Goal: Task Accomplishment & Management: Use online tool/utility

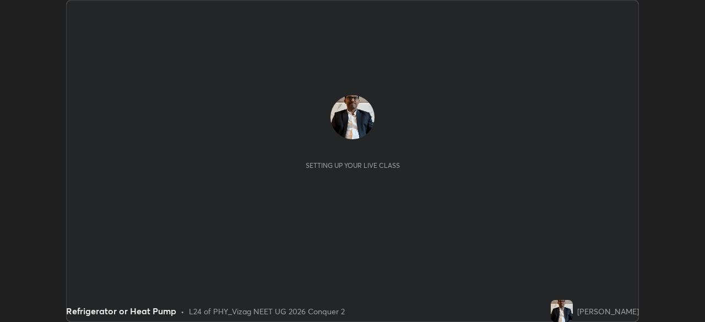
scroll to position [322, 705]
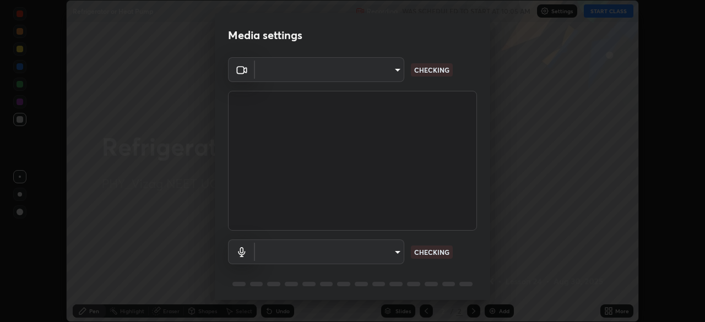
type input "e22b31622504561304a1b81eff57d23c6261876020de6d080eb4e3537e1d0af1"
type input "551c2d2f307b907e34b8dbc6b17afedf0bf3c1cd3f0b85109dcc05a2658a5475"
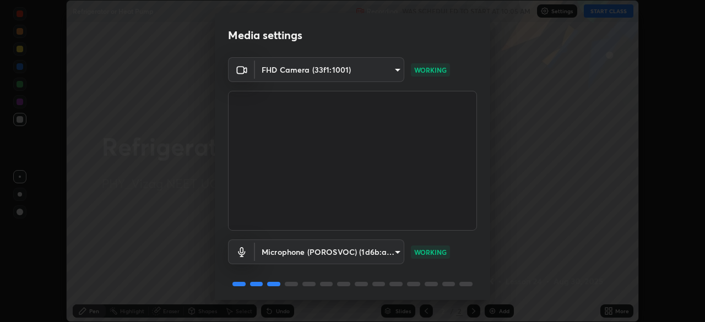
scroll to position [39, 0]
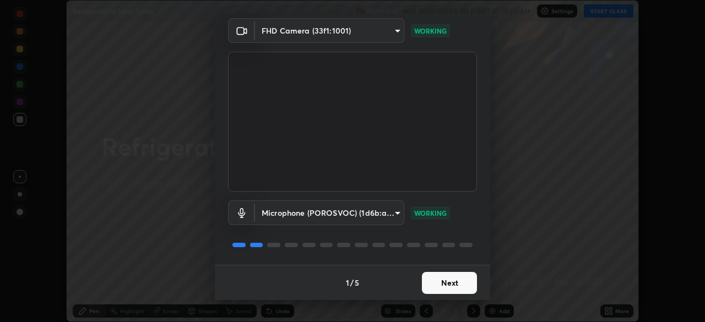
click at [457, 289] on button "Next" at bounding box center [449, 283] width 55 height 22
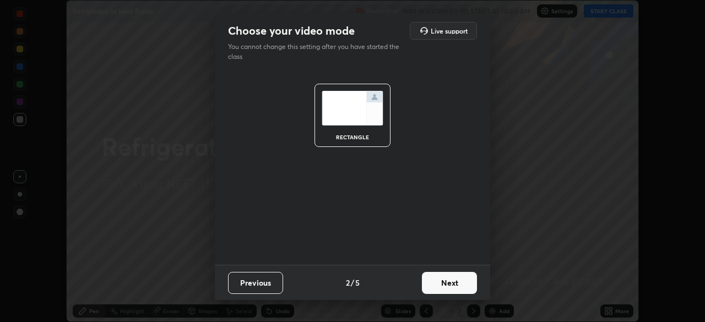
scroll to position [0, 0]
click at [449, 278] on button "Next" at bounding box center [449, 283] width 55 height 22
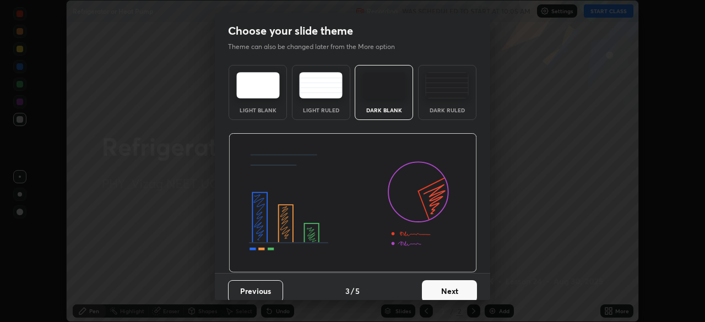
click at [446, 283] on button "Next" at bounding box center [449, 291] width 55 height 22
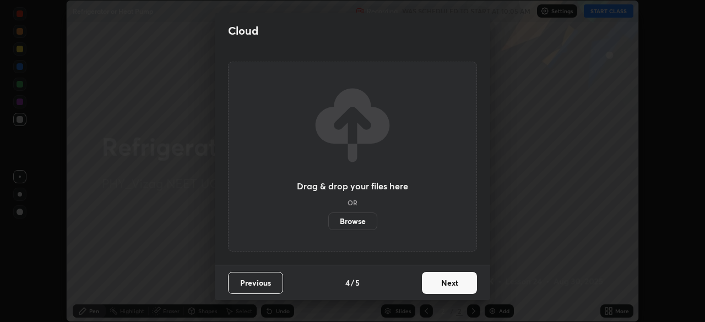
click at [441, 282] on button "Next" at bounding box center [449, 283] width 55 height 22
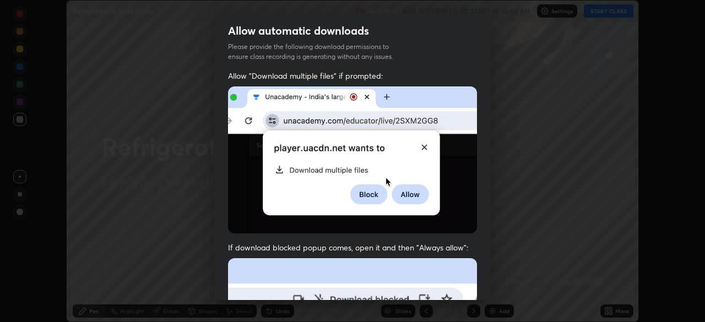
click at [430, 239] on div "Allow "Download multiple files" if prompted: If download blocked popup comes, o…" at bounding box center [352, 303] width 275 height 464
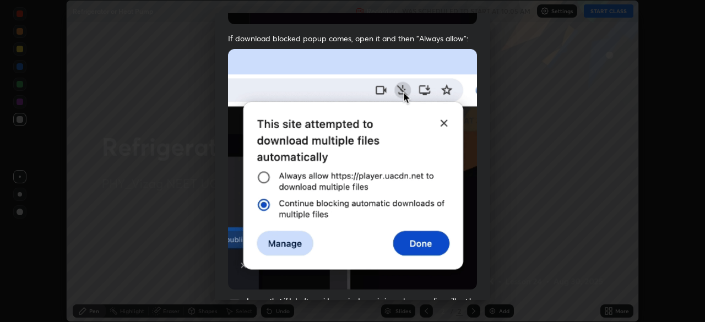
scroll to position [214, 0]
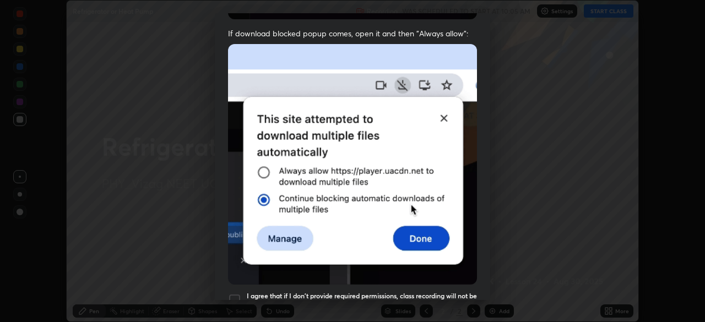
click at [235, 294] on div at bounding box center [234, 300] width 13 height 13
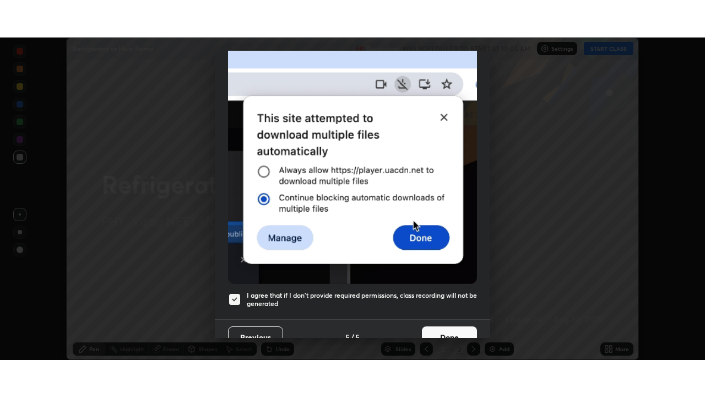
scroll to position [264, 0]
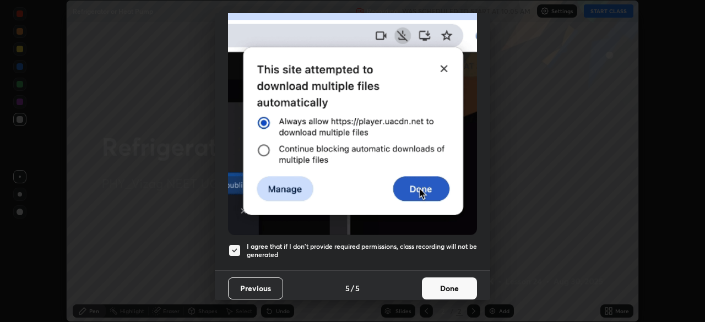
click at [445, 280] on button "Done" at bounding box center [449, 289] width 55 height 22
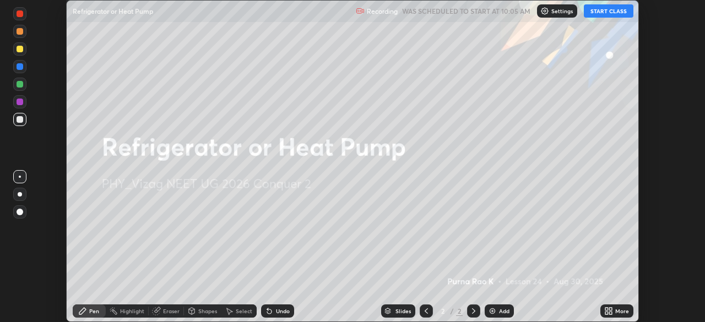
click at [610, 309] on icon at bounding box center [610, 309] width 3 height 3
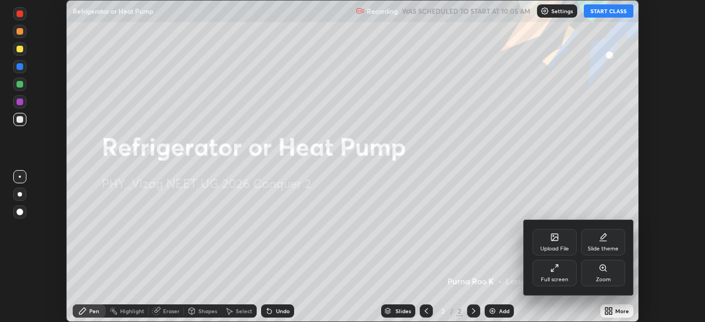
click at [554, 270] on icon at bounding box center [554, 268] width 9 height 9
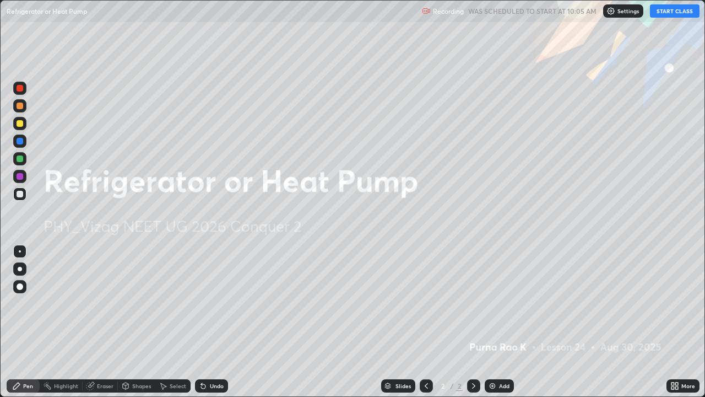
scroll to position [397, 705]
click at [665, 16] on button "START CLASS" at bounding box center [675, 10] width 50 height 13
click at [497, 322] on div "Add" at bounding box center [499, 385] width 29 height 13
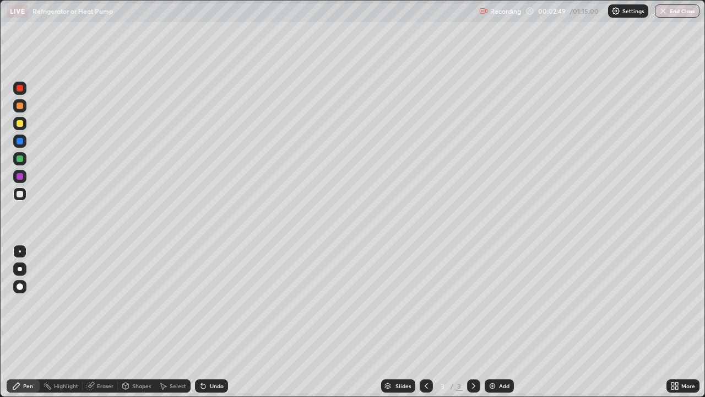
click at [102, 322] on div "Eraser" at bounding box center [105, 386] width 17 height 6
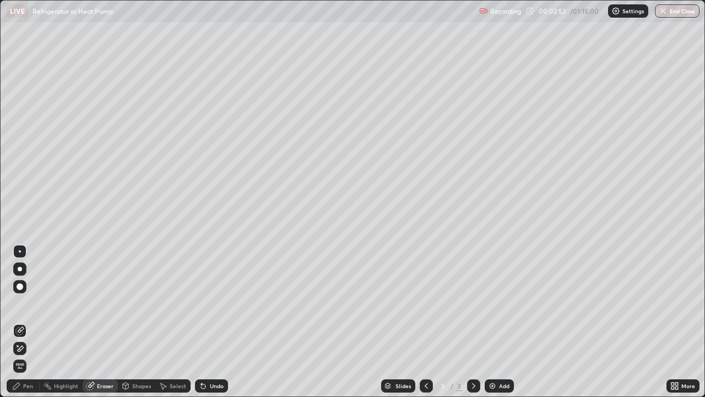
click at [32, 322] on div "Pen" at bounding box center [28, 386] width 10 height 6
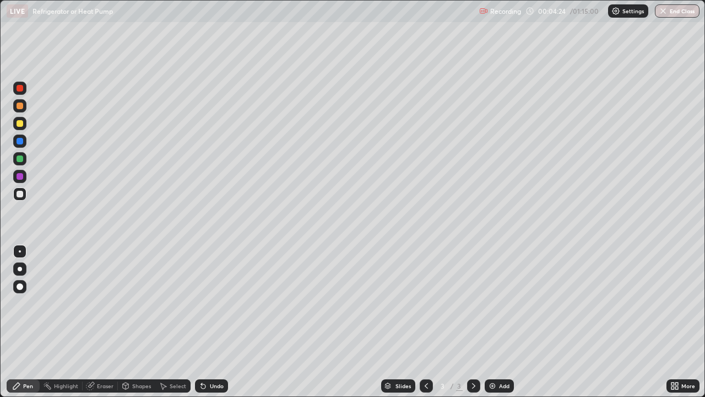
click at [215, 322] on div "Undo" at bounding box center [217, 386] width 14 height 6
click at [212, 322] on div "Undo" at bounding box center [217, 386] width 14 height 6
click at [213, 322] on div "Undo" at bounding box center [217, 386] width 14 height 6
click at [494, 322] on img at bounding box center [492, 385] width 9 height 9
click at [223, 322] on div "Undo" at bounding box center [211, 385] width 33 height 13
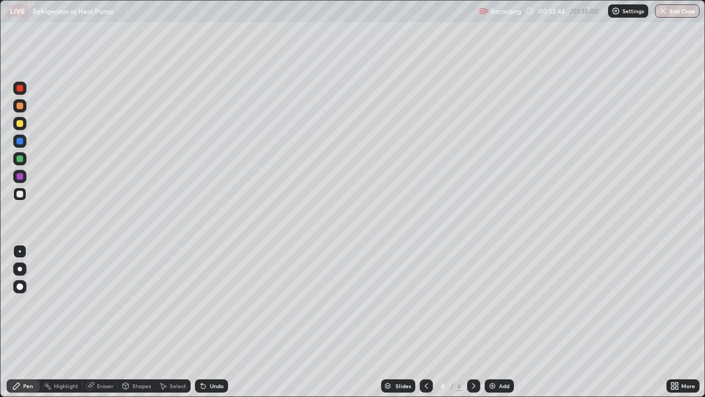
click at [494, 322] on img at bounding box center [492, 385] width 9 height 9
click at [204, 322] on icon at bounding box center [203, 385] width 9 height 9
click at [106, 322] on div "Eraser" at bounding box center [105, 386] width 17 height 6
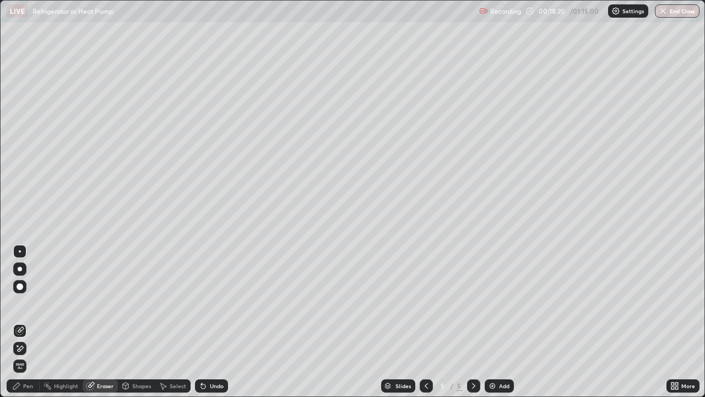
click at [33, 322] on div "Pen" at bounding box center [23, 385] width 33 height 13
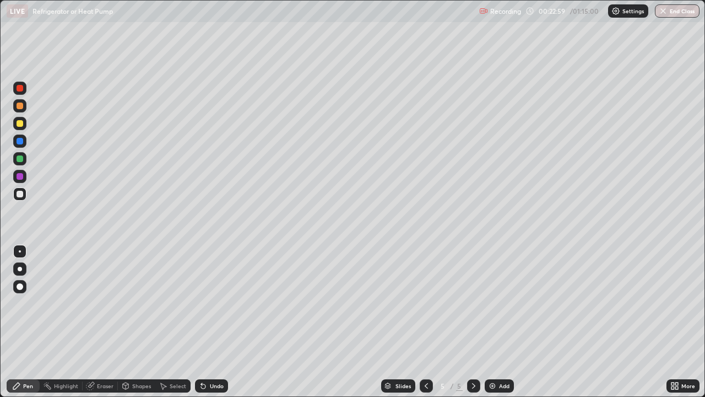
click at [487, 322] on div "Add" at bounding box center [499, 385] width 29 height 13
click at [218, 322] on div "Undo" at bounding box center [217, 386] width 14 height 6
click at [217, 322] on div "Undo" at bounding box center [217, 386] width 14 height 6
click at [491, 322] on img at bounding box center [492, 385] width 9 height 9
click at [213, 322] on div "Undo" at bounding box center [217, 386] width 14 height 6
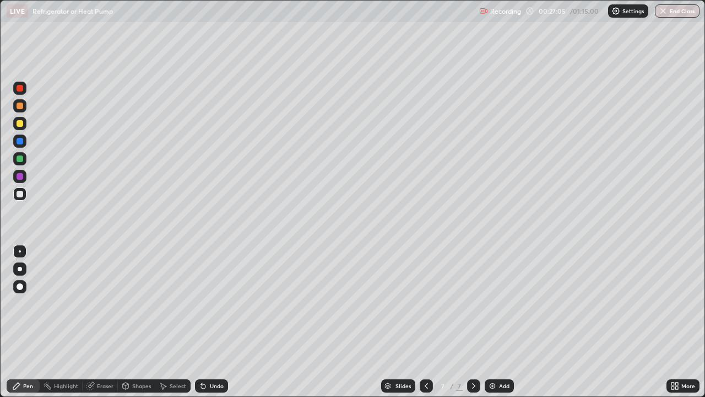
click at [214, 322] on div "Undo" at bounding box center [217, 386] width 14 height 6
click at [225, 322] on div "Undo" at bounding box center [211, 385] width 33 height 13
click at [226, 322] on div "Undo" at bounding box center [211, 385] width 33 height 13
click at [225, 322] on div "Undo" at bounding box center [211, 385] width 33 height 13
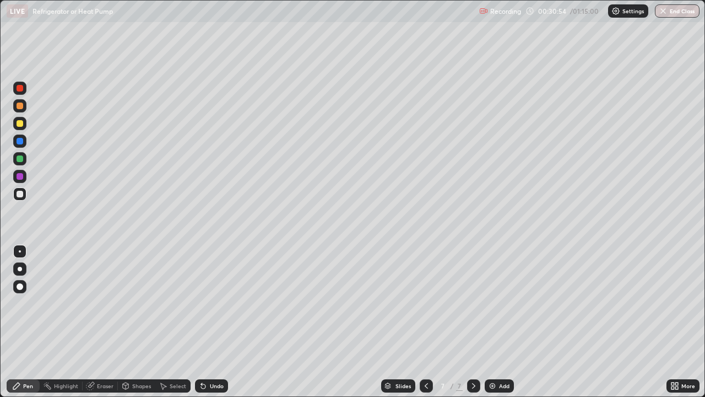
click at [226, 322] on div "Undo" at bounding box center [211, 385] width 33 height 13
click at [491, 322] on img at bounding box center [492, 385] width 9 height 9
click at [491, 322] on div "Add" at bounding box center [499, 385] width 29 height 13
click at [109, 322] on div "Eraser" at bounding box center [105, 386] width 17 height 6
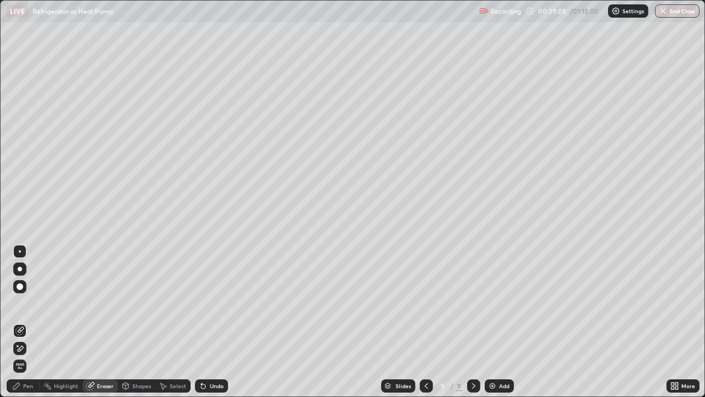
click at [32, 322] on div "Pen" at bounding box center [28, 386] width 10 height 6
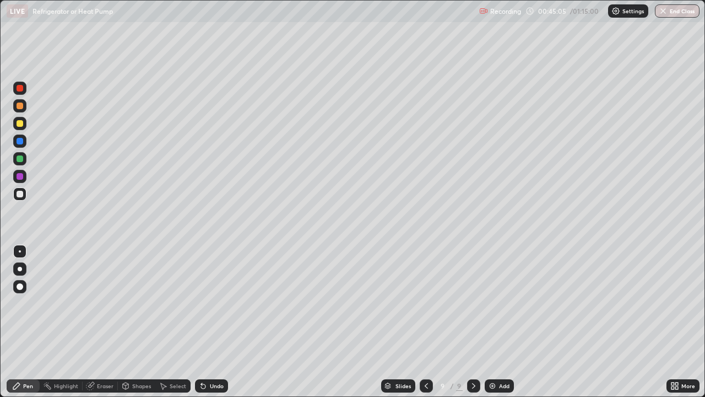
click at [222, 322] on div "Undo" at bounding box center [211, 385] width 33 height 13
click at [223, 322] on div "Undo" at bounding box center [211, 385] width 33 height 13
click at [108, 322] on div "Eraser" at bounding box center [105, 386] width 17 height 6
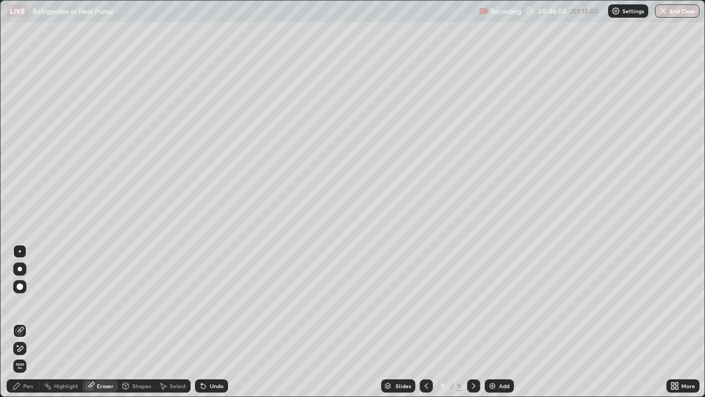
click at [36, 322] on div "Pen" at bounding box center [23, 385] width 33 height 13
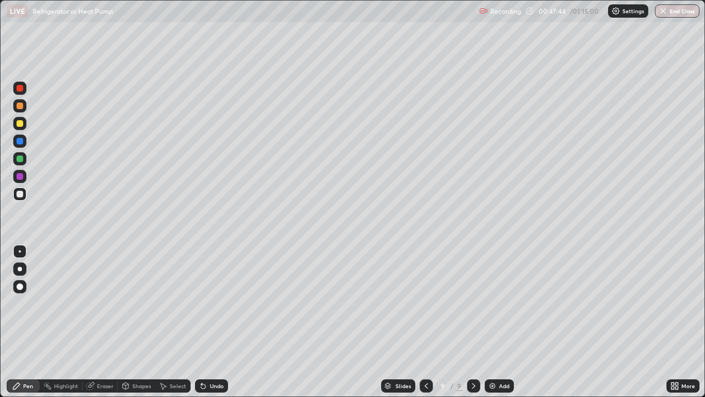
click at [490, 322] on img at bounding box center [492, 385] width 9 height 9
click at [210, 322] on div "Undo" at bounding box center [217, 386] width 14 height 6
click at [212, 322] on div "Undo" at bounding box center [211, 385] width 33 height 13
click at [214, 322] on div "Undo" at bounding box center [211, 385] width 33 height 13
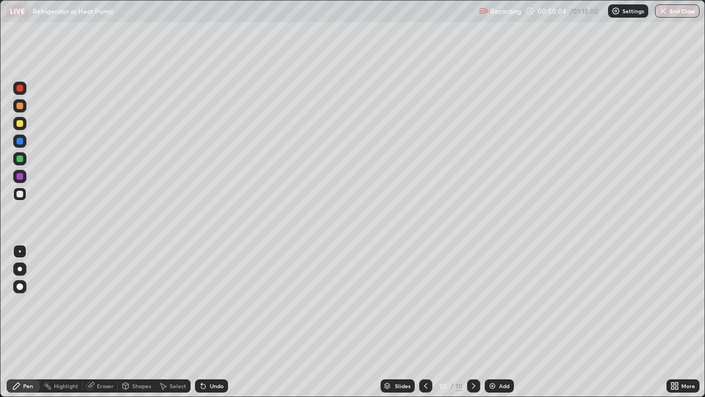
click at [216, 322] on div "Undo" at bounding box center [211, 385] width 33 height 13
click at [217, 322] on div "Undo" at bounding box center [211, 385] width 33 height 13
click at [104, 322] on div "Eraser" at bounding box center [105, 386] width 17 height 6
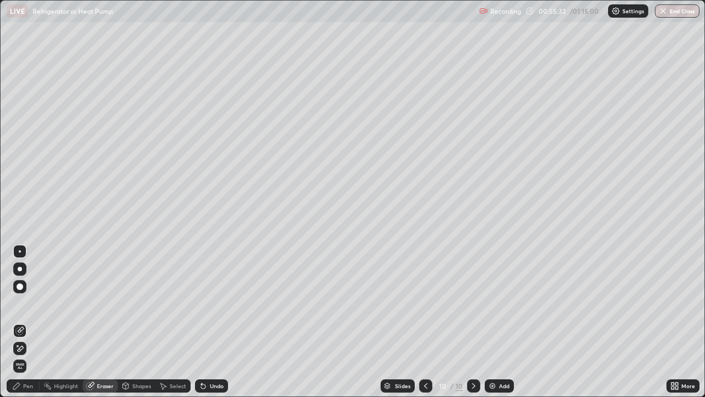
click at [36, 322] on div "Pen" at bounding box center [23, 385] width 33 height 13
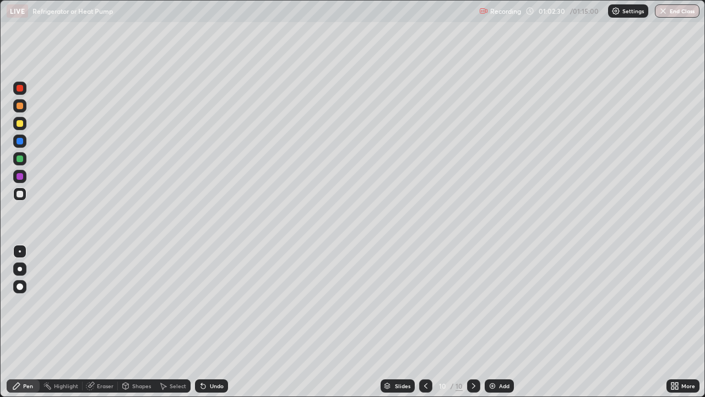
click at [494, 322] on img at bounding box center [492, 385] width 9 height 9
click at [214, 322] on div "Undo" at bounding box center [217, 386] width 14 height 6
click at [106, 322] on div "Eraser" at bounding box center [105, 386] width 17 height 6
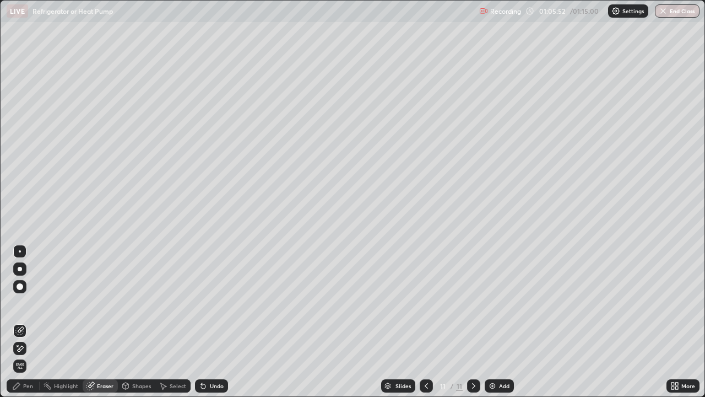
click at [31, 322] on div "Pen" at bounding box center [28, 386] width 10 height 6
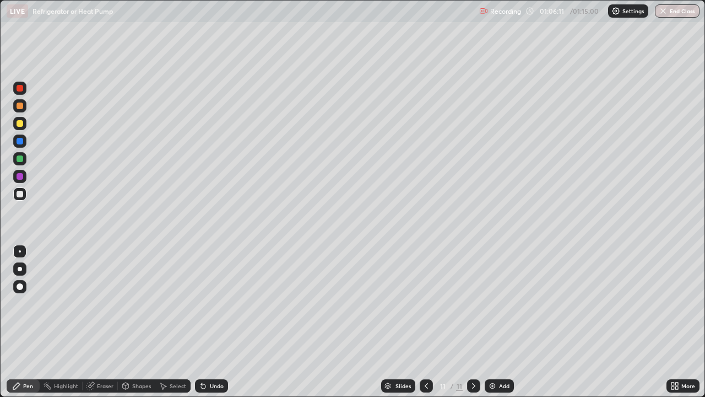
click at [103, 322] on div "Eraser" at bounding box center [105, 386] width 17 height 6
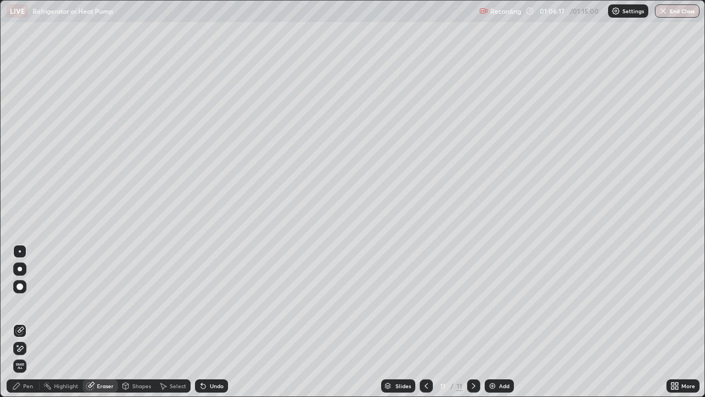
click at [28, 322] on div "Pen" at bounding box center [28, 386] width 10 height 6
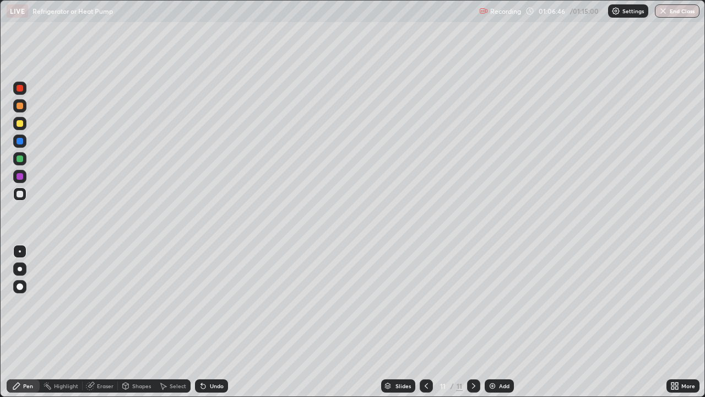
click at [214, 322] on div "Undo" at bounding box center [211, 385] width 33 height 13
click at [216, 322] on div "Undo" at bounding box center [211, 385] width 33 height 13
click at [217, 322] on div "Undo" at bounding box center [217, 386] width 14 height 6
click at [218, 322] on div "Undo" at bounding box center [211, 385] width 33 height 13
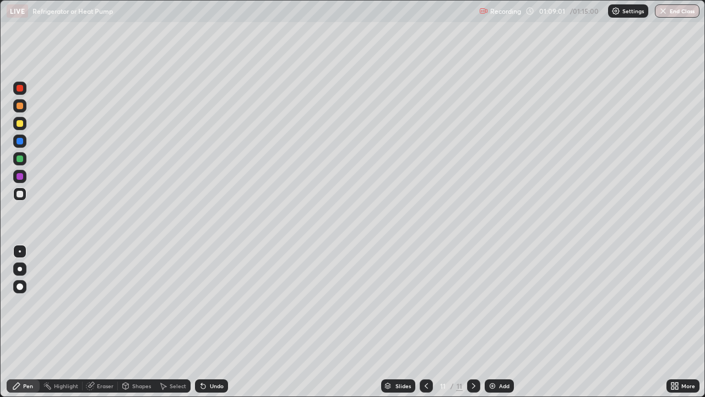
click at [496, 322] on div "Add" at bounding box center [499, 385] width 29 height 13
click at [669, 15] on button "End Class" at bounding box center [678, 10] width 44 height 13
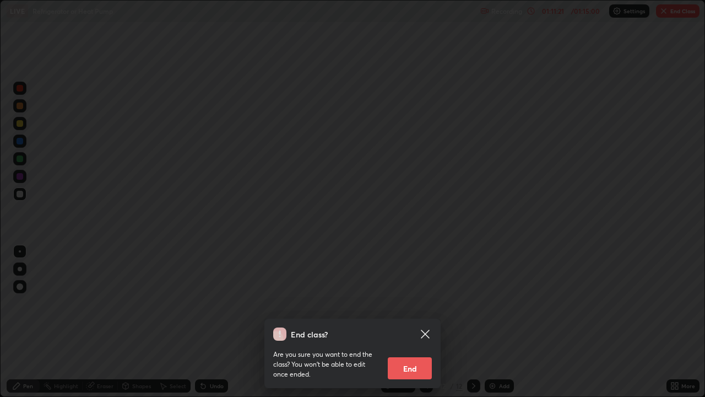
click at [417, 322] on button "End" at bounding box center [410, 368] width 44 height 22
